Goal: Information Seeking & Learning: Learn about a topic

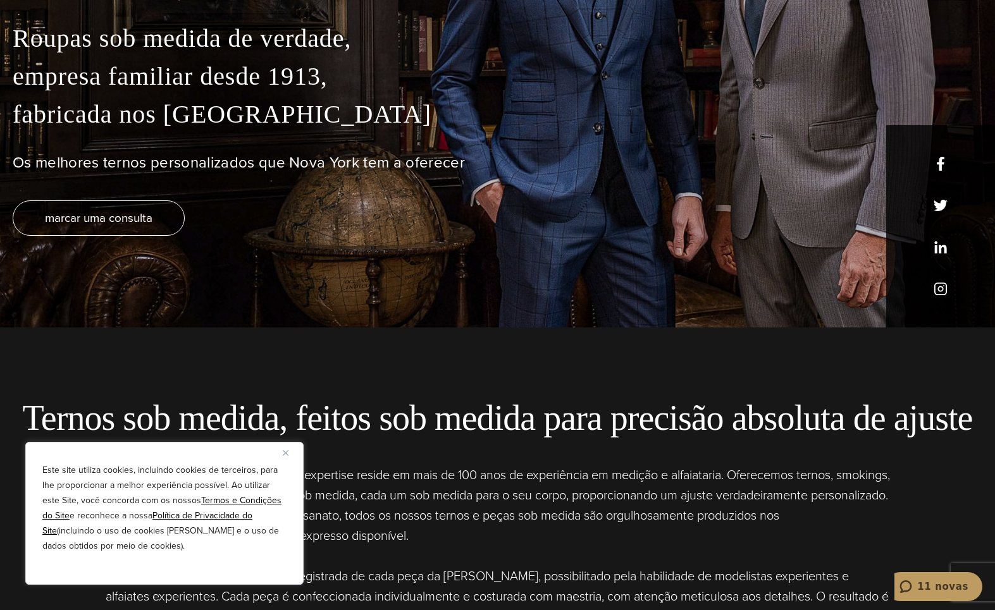
click at [287, 452] on img "Fechar" at bounding box center [286, 453] width 6 height 6
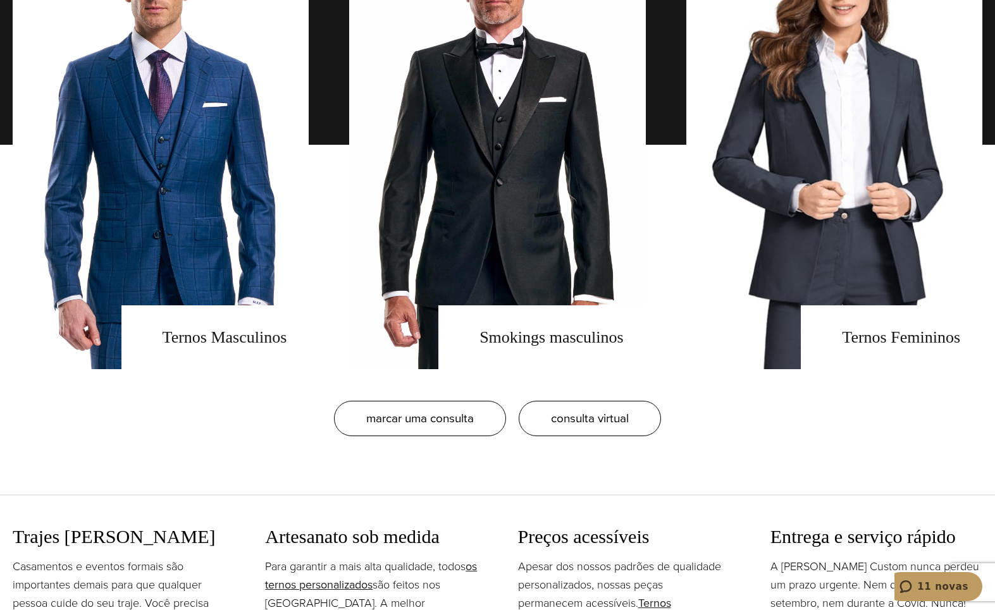
scroll to position [1162, 0]
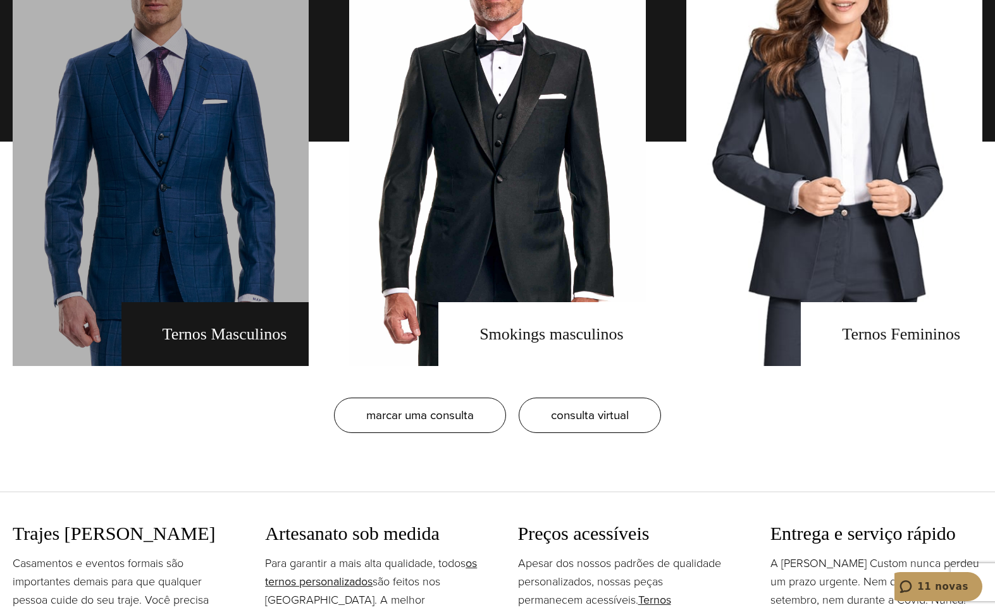
click at [142, 253] on link "ternos masculinos" at bounding box center [161, 141] width 296 height 449
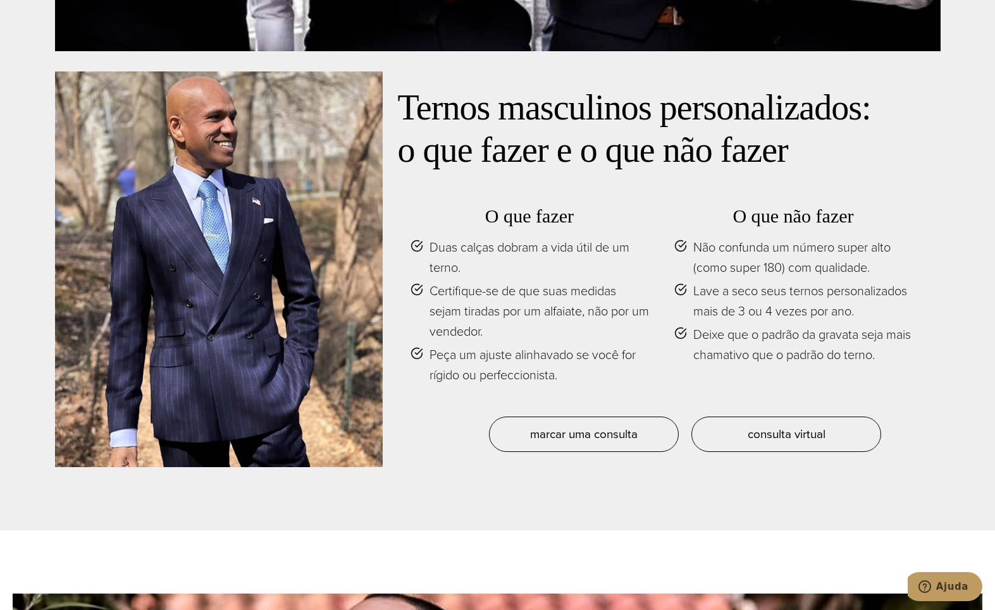
scroll to position [5988, 0]
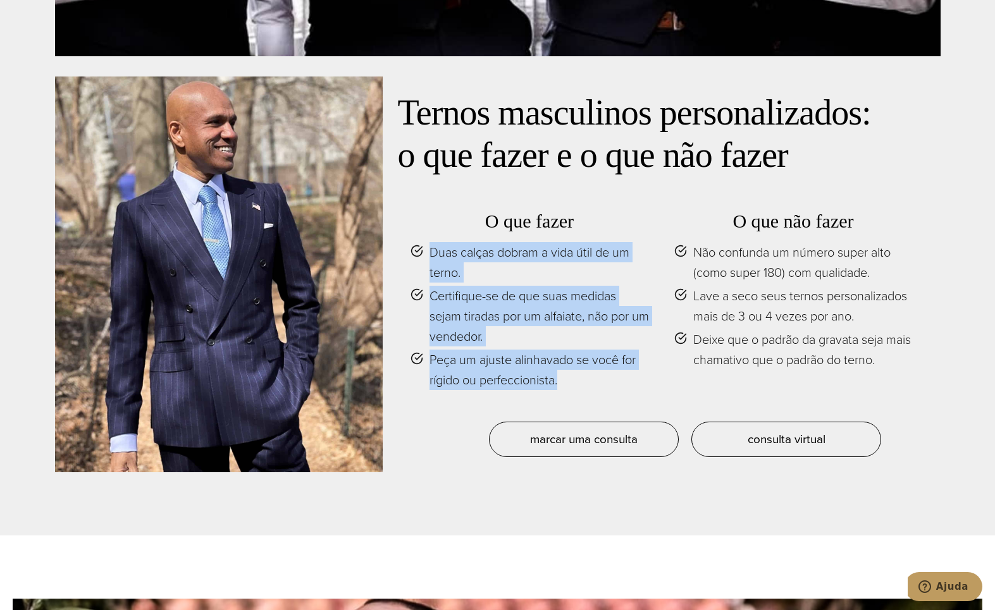
drag, startPoint x: 431, startPoint y: 197, endPoint x: 571, endPoint y: 329, distance: 192.4
click at [571, 329] on ul "Duas calças dobram a vida útil de um terno. Certifique-se de que suas medidas s…" at bounding box center [530, 316] width 238 height 148
copy ul "Duas calças dobram a vida útil de um terno. Certifique-se de que suas medidas s…"
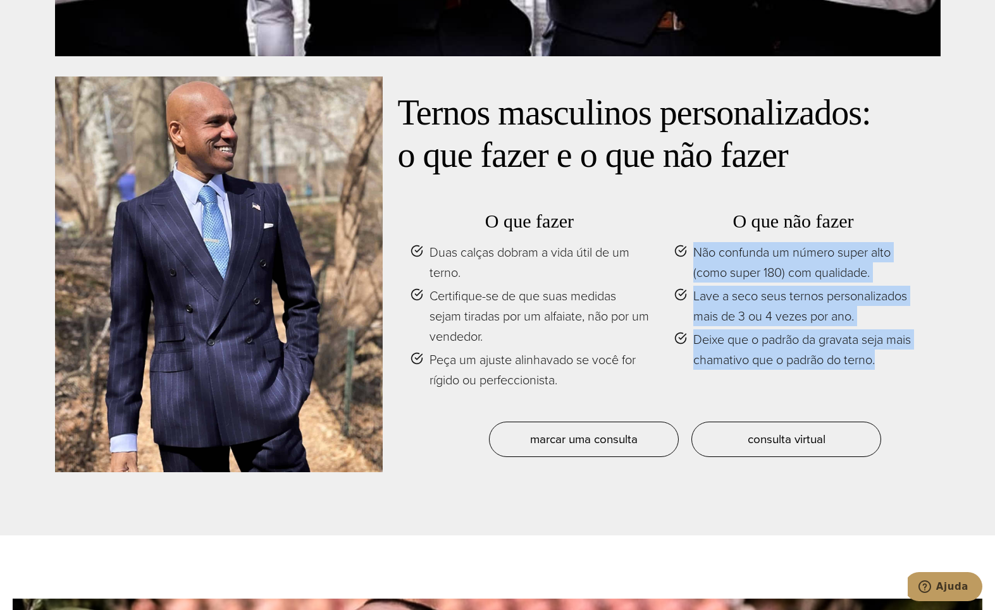
drag, startPoint x: 695, startPoint y: 195, endPoint x: 914, endPoint y: 306, distance: 245.8
click at [914, 306] on div "O que fazer Duas calças dobram a vida útil de um terno. Certifique-se de que su…" at bounding box center [662, 308] width 528 height 228
copy ul "Não confunda um número super alto (como super 180) com qualidade. Lave a seco s…"
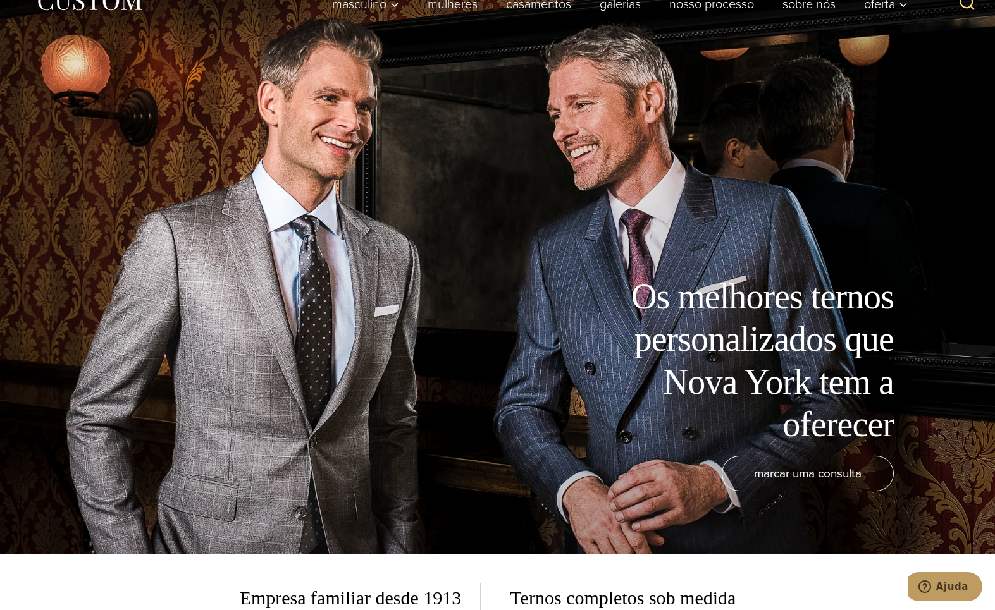
scroll to position [0, 0]
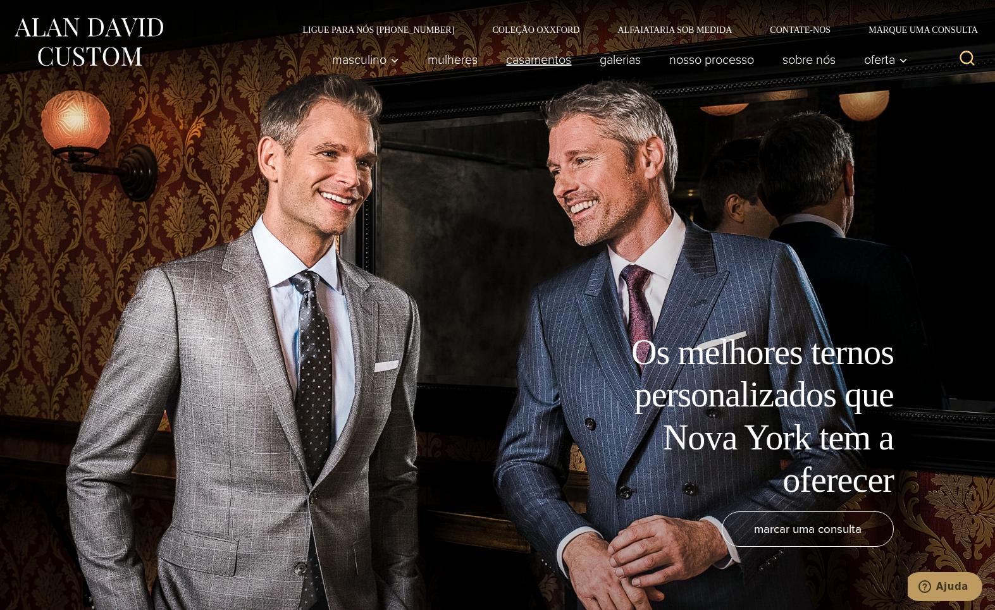
click at [538, 63] on font "casamentos" at bounding box center [538, 59] width 65 height 19
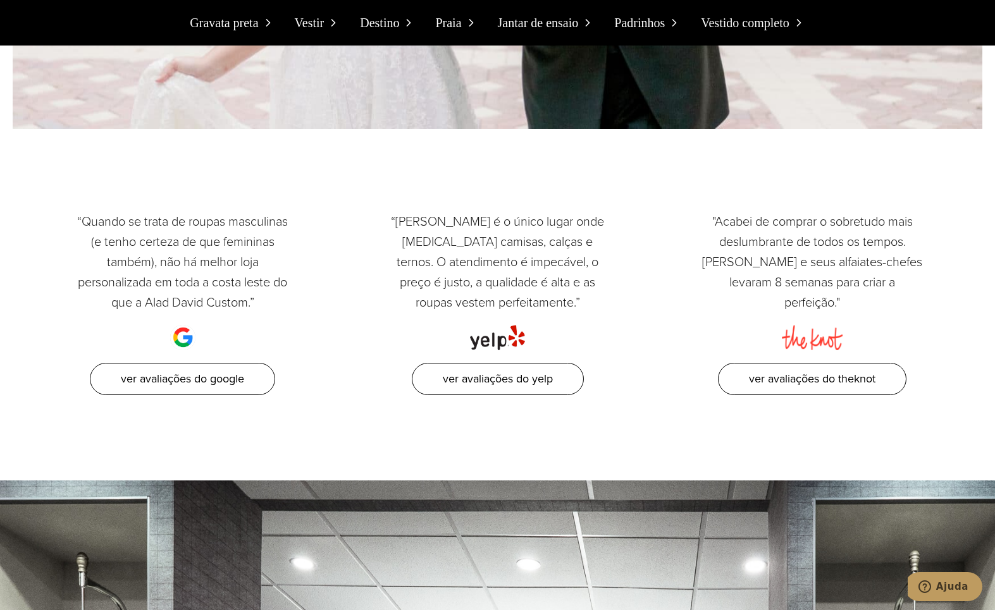
scroll to position [12776, 0]
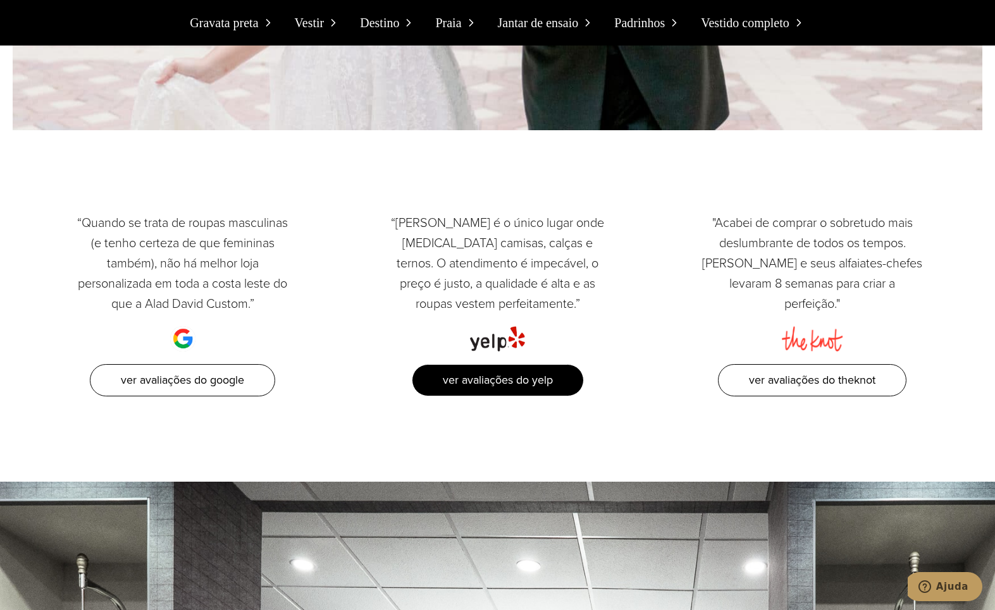
click at [499, 372] on font "Ver avaliações do Yelp" at bounding box center [498, 380] width 110 height 16
